Goal: Book appointment/travel/reservation

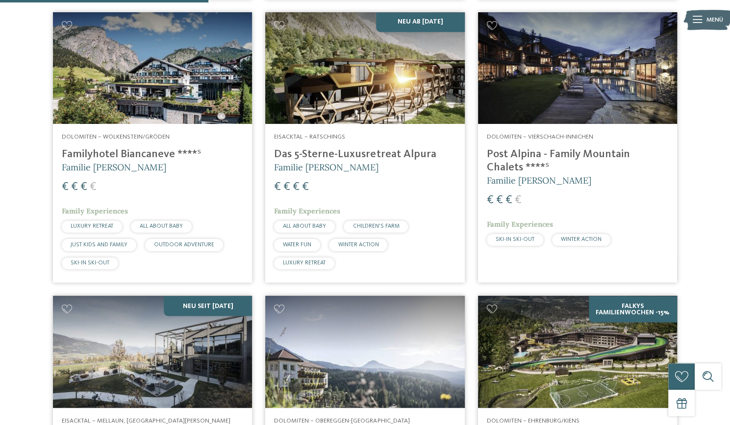
scroll to position [842, 0]
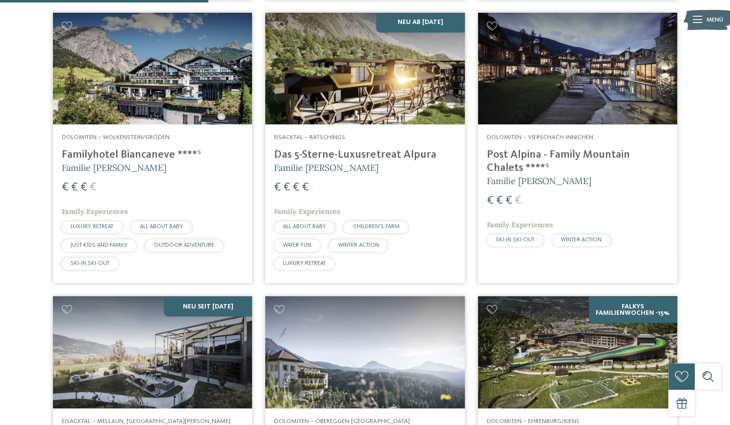
click at [390, 100] on img at bounding box center [364, 69] width 199 height 112
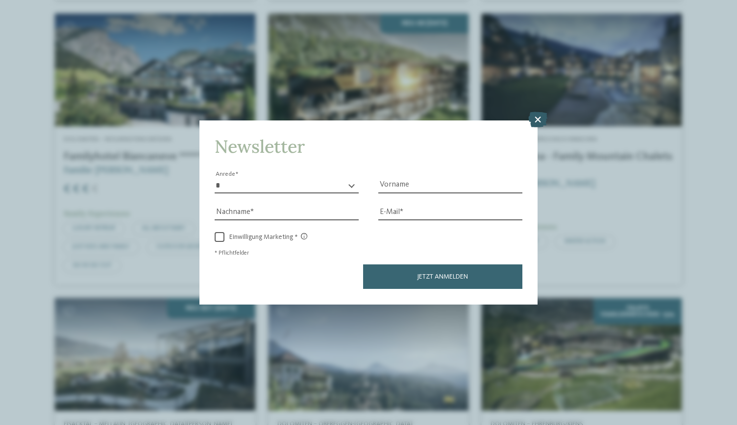
click at [536, 118] on icon at bounding box center [537, 120] width 19 height 16
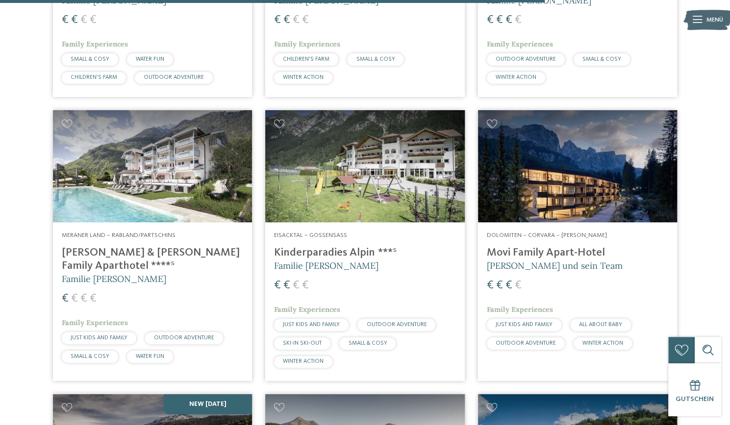
scroll to position [2196, 0]
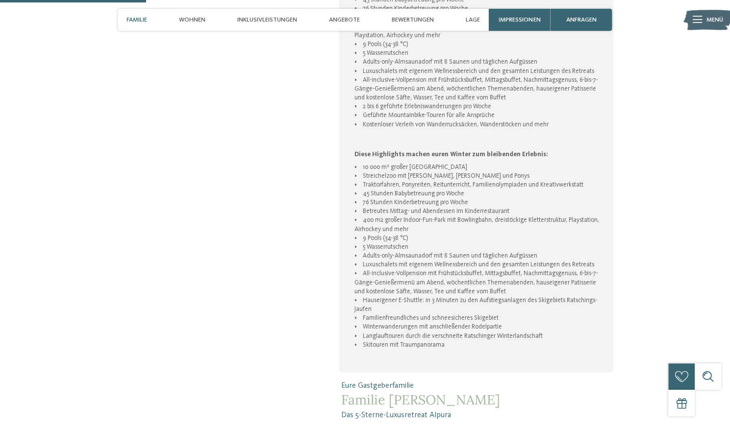
scroll to position [659, 0]
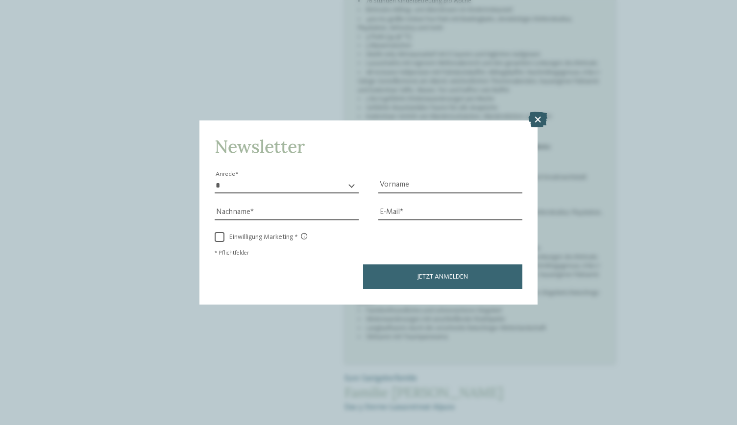
click at [540, 117] on icon at bounding box center [537, 120] width 19 height 16
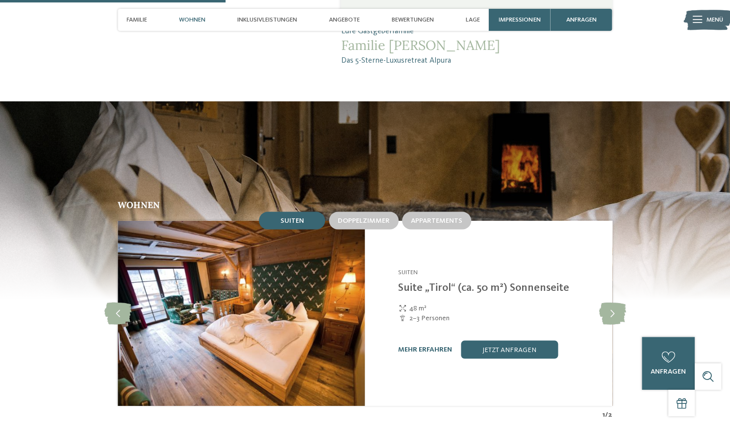
scroll to position [1007, 0]
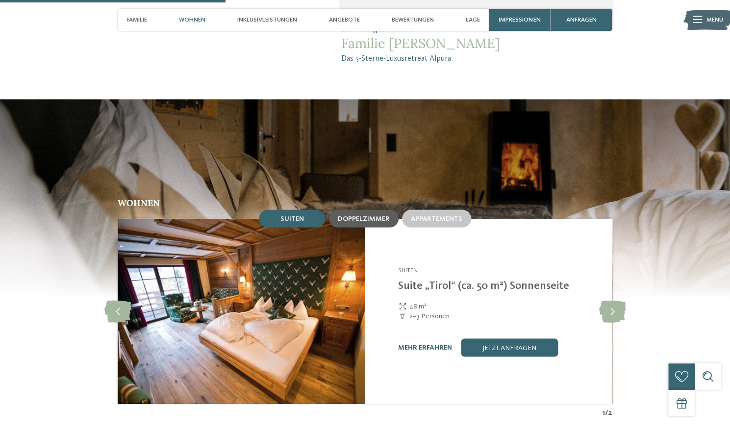
click at [375, 215] on span "Doppelzimmer" at bounding box center [364, 218] width 52 height 7
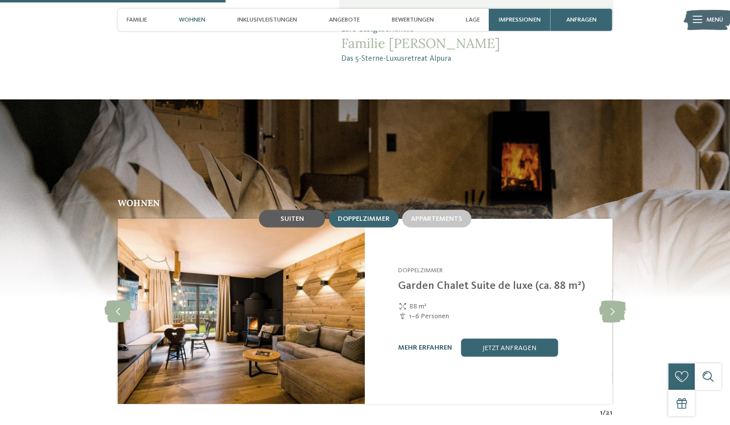
click at [299, 215] on span "Suiten" at bounding box center [292, 218] width 24 height 7
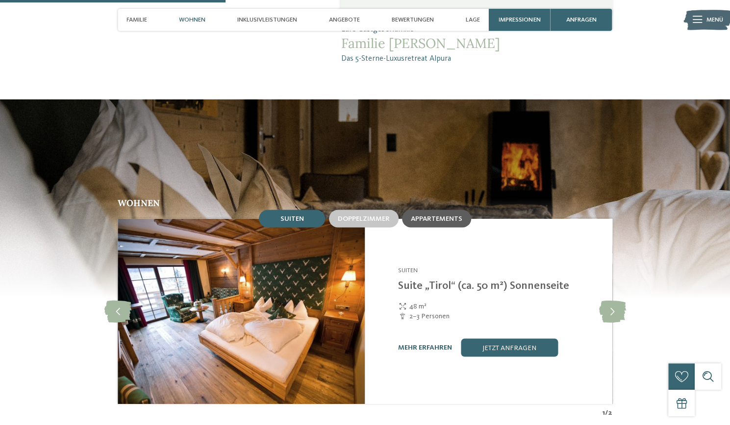
click at [447, 215] on span "Appartements" at bounding box center [436, 218] width 51 height 7
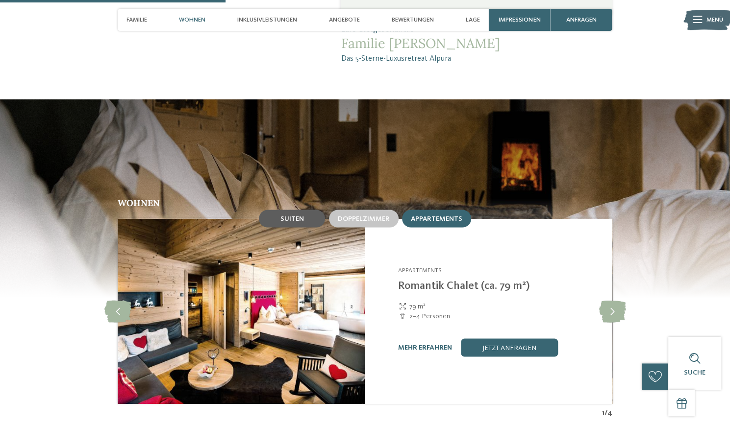
click at [295, 215] on span "Suiten" at bounding box center [292, 218] width 24 height 7
